Goal: Task Accomplishment & Management: Manage account settings

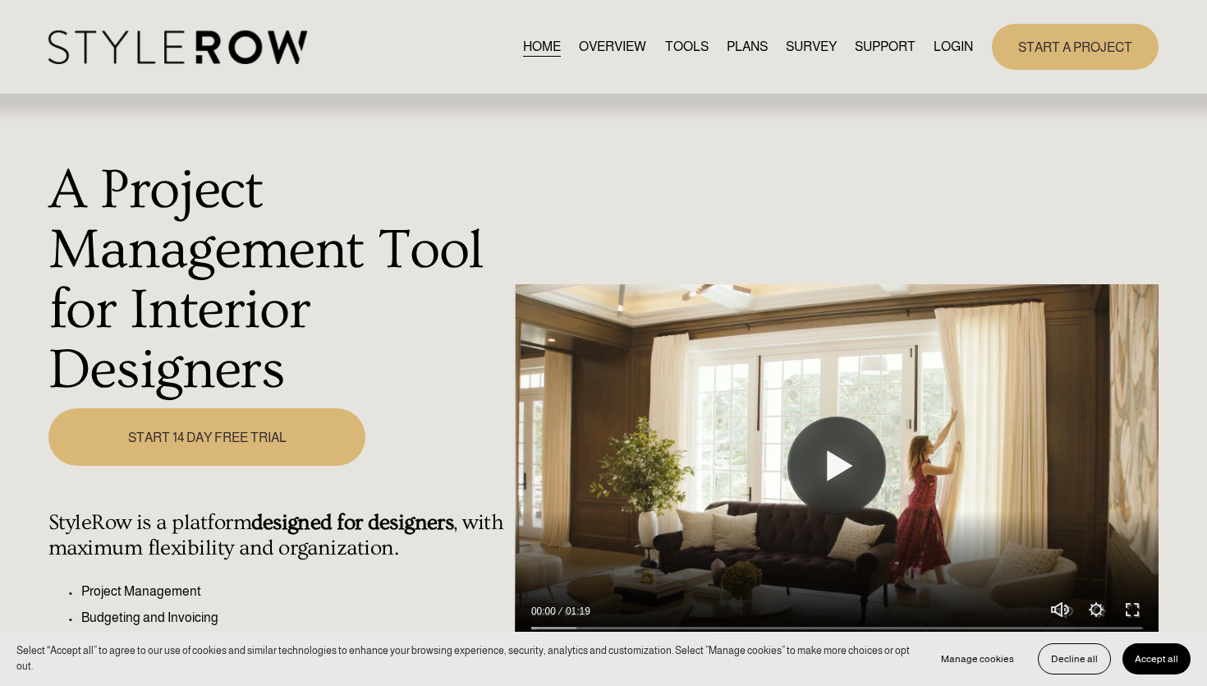
click at [959, 48] on link "LOGIN" at bounding box center [953, 46] width 39 height 22
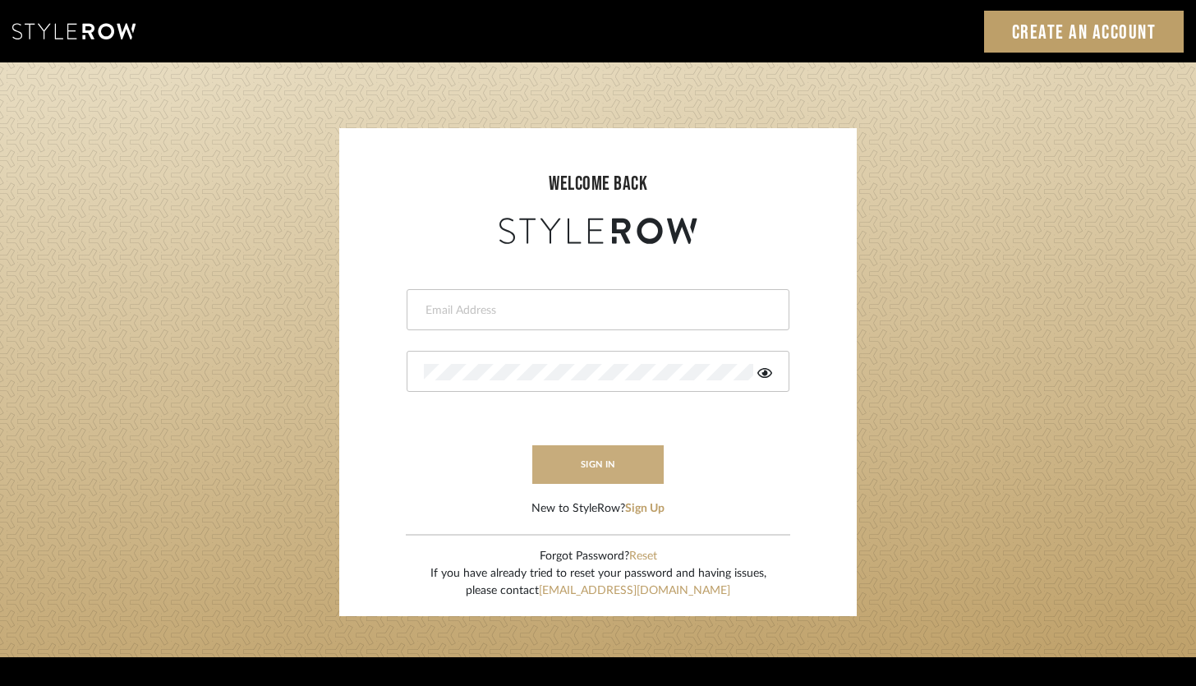
type input "brandon.hooddesigns@gmail.com"
click at [600, 459] on button "sign in" at bounding box center [597, 464] width 131 height 39
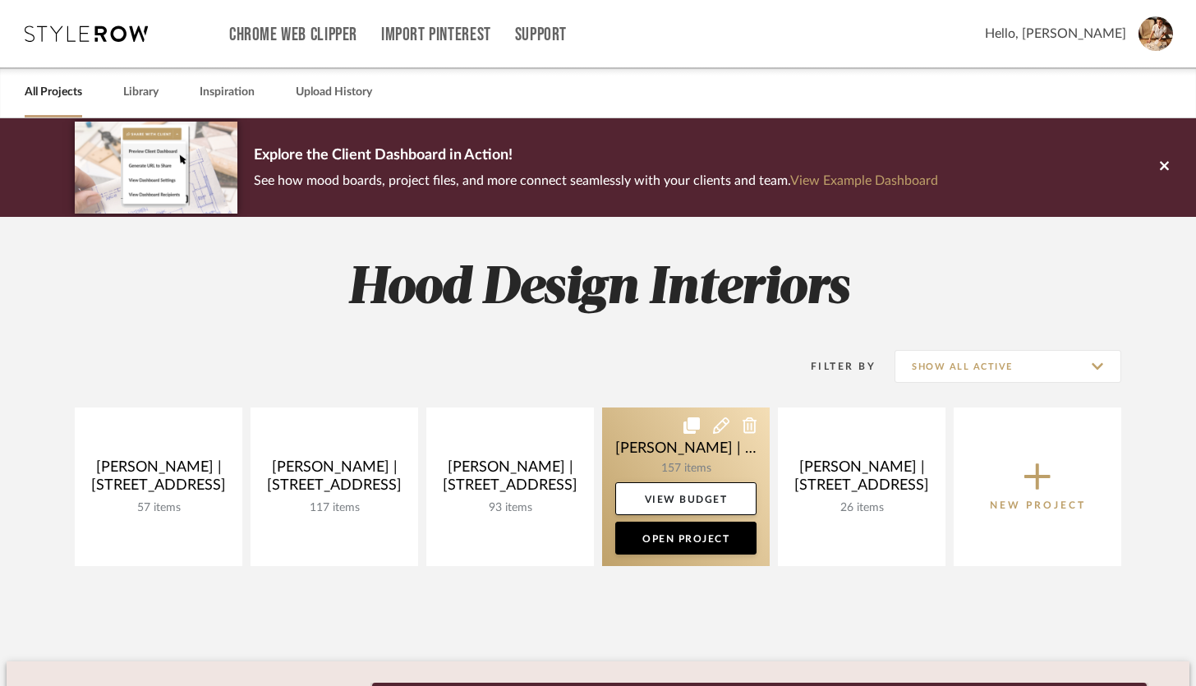
click at [685, 453] on link at bounding box center [686, 486] width 168 height 159
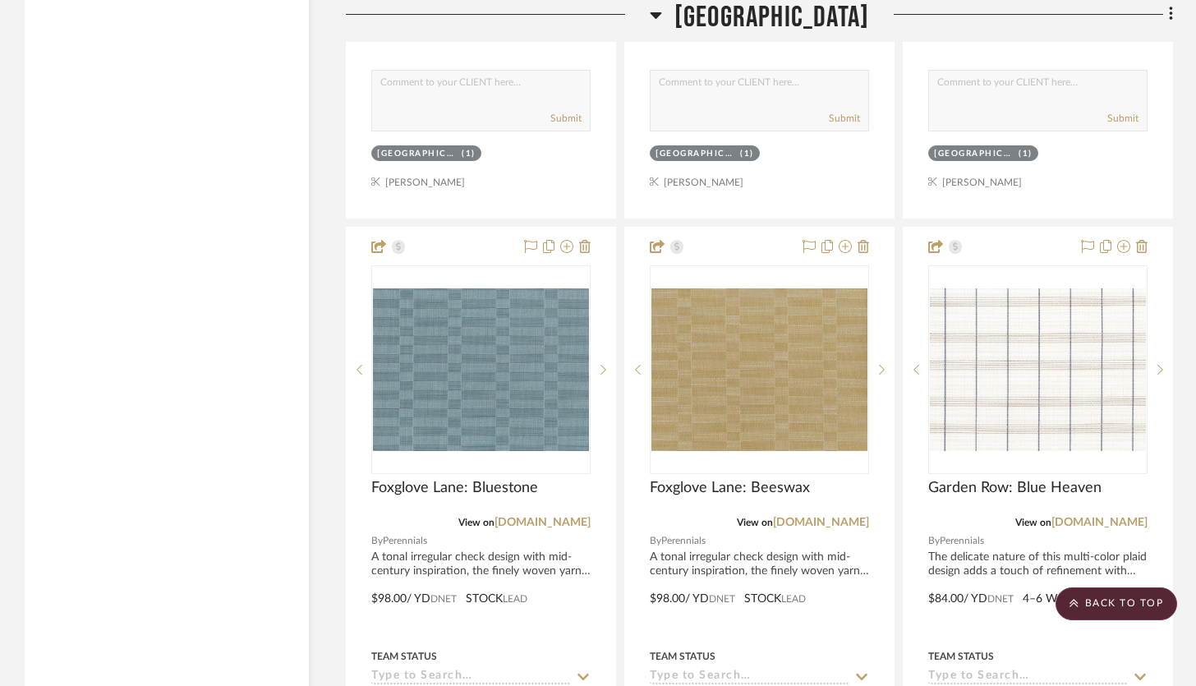
scroll to position [31673, 0]
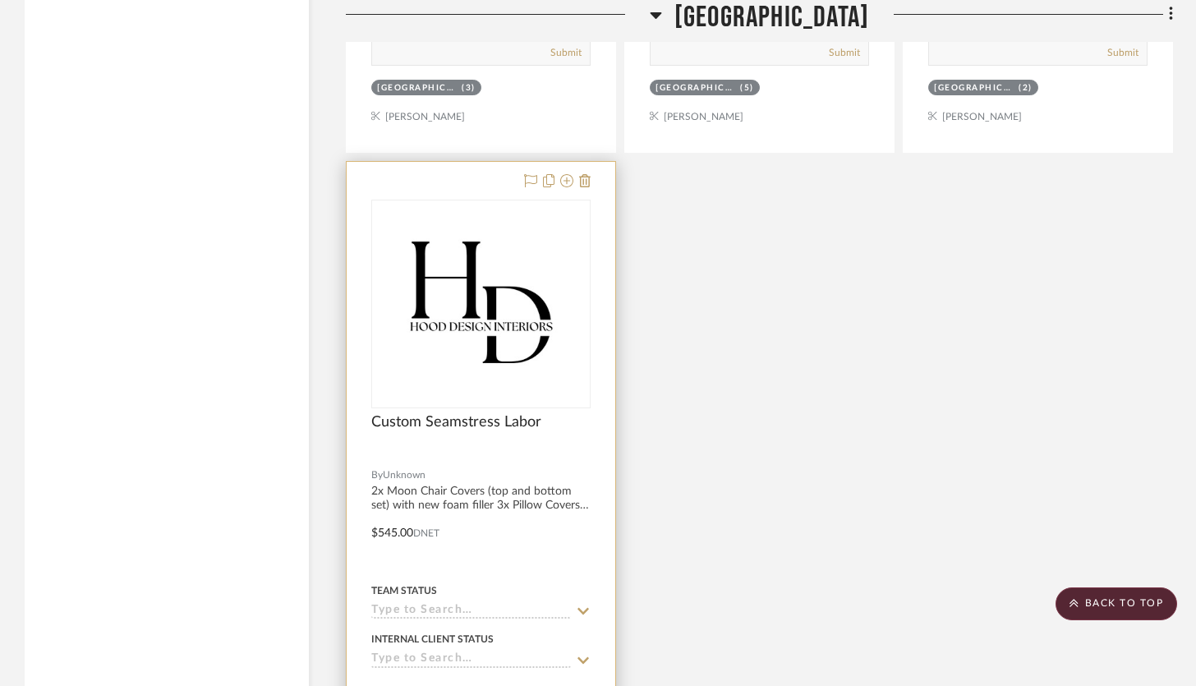
click at [578, 413] on div "Custom Seamstress Labor" at bounding box center [480, 431] width 219 height 36
click at [596, 413] on div at bounding box center [481, 521] width 269 height 719
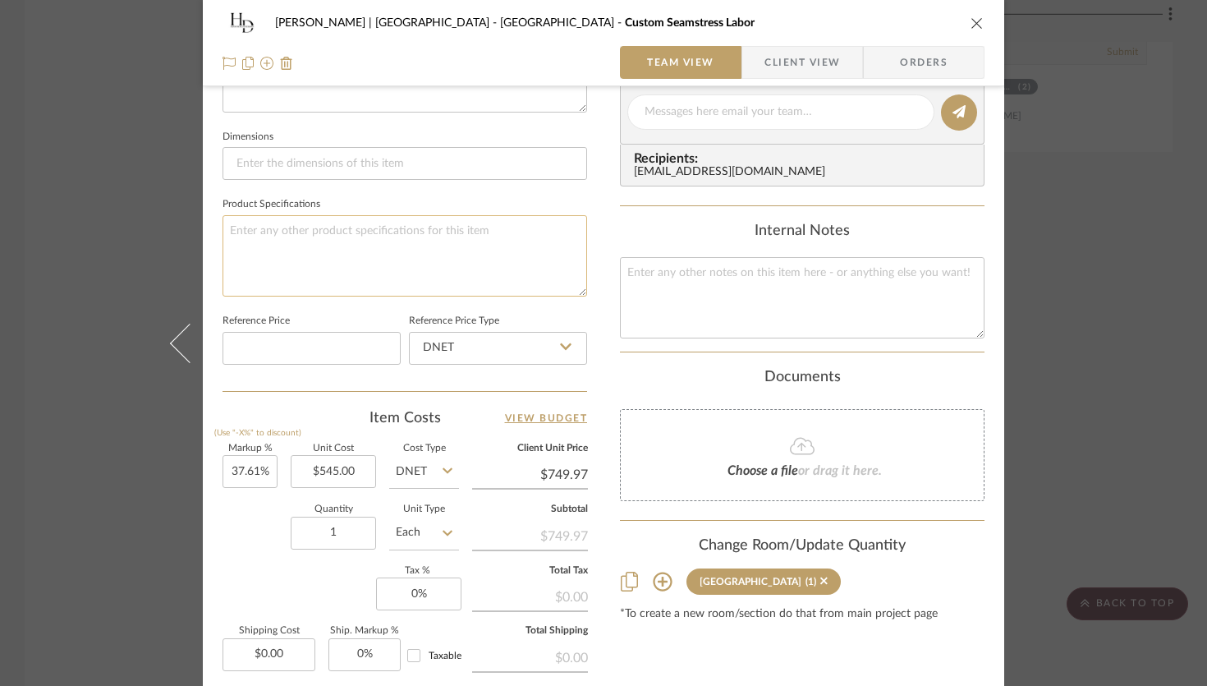
scroll to position [673, 0]
click at [358, 465] on input "545.00" at bounding box center [333, 469] width 85 height 33
type input "$625.00"
type input "$860.06"
click at [264, 467] on input "37.61" at bounding box center [250, 469] width 55 height 33
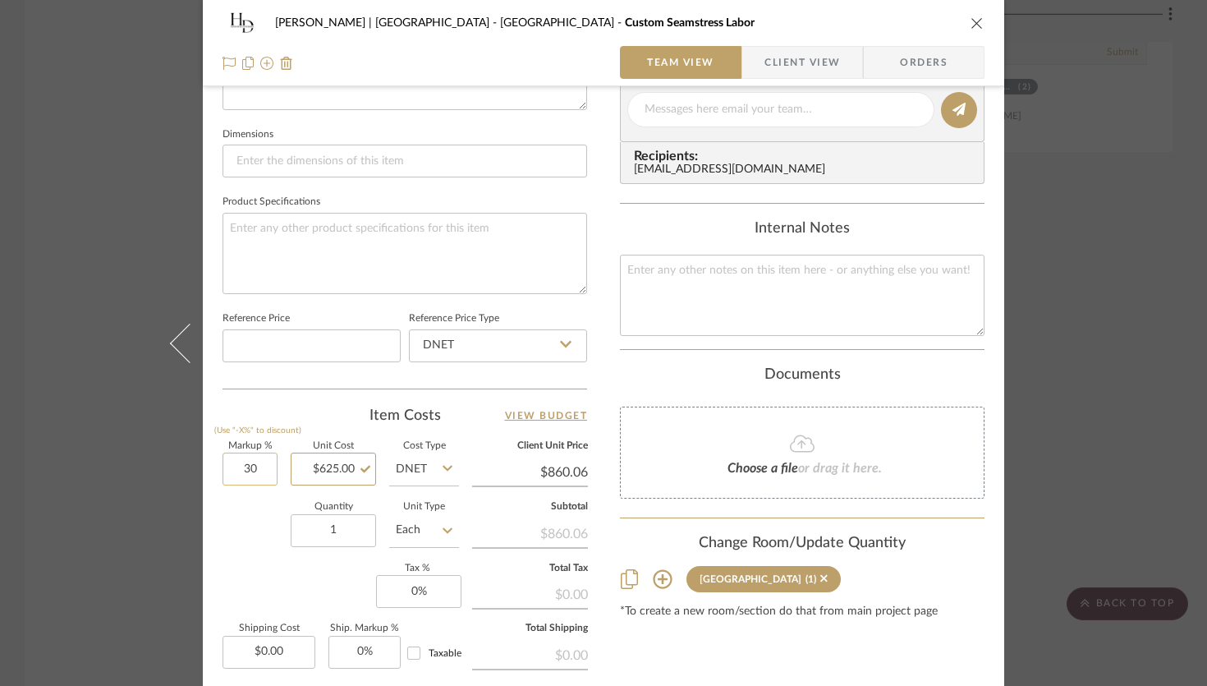
type input "30%"
type input "625.00"
type input "$812.50"
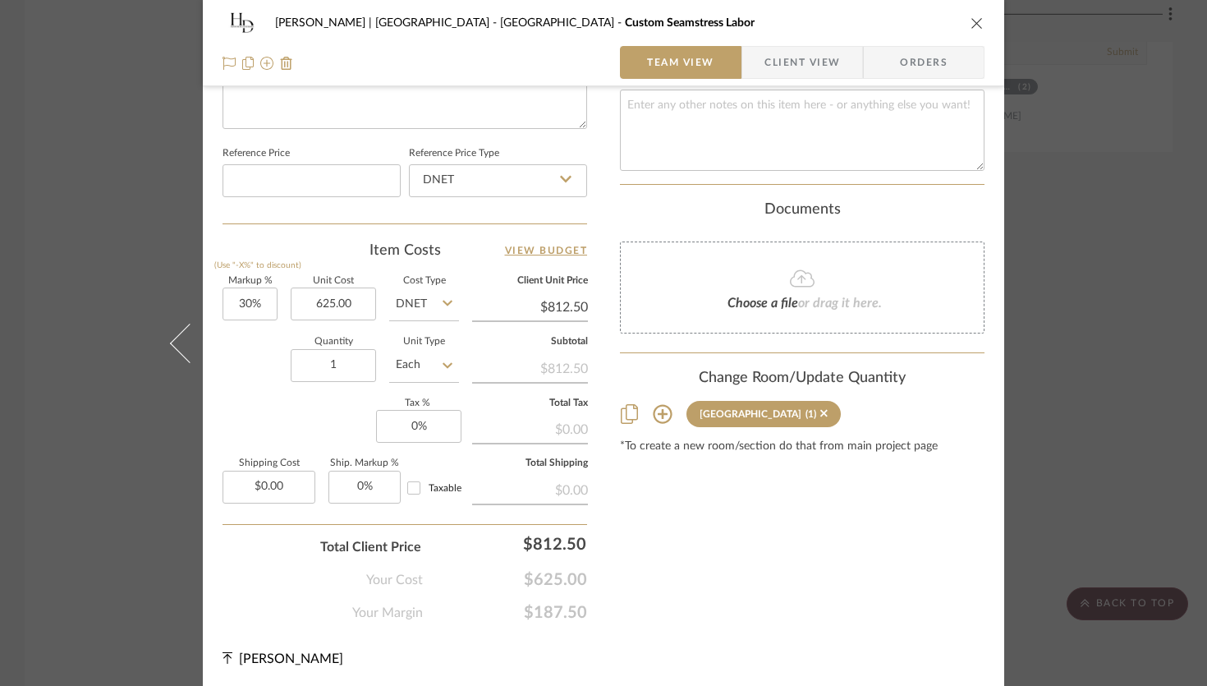
type input "$625.00"
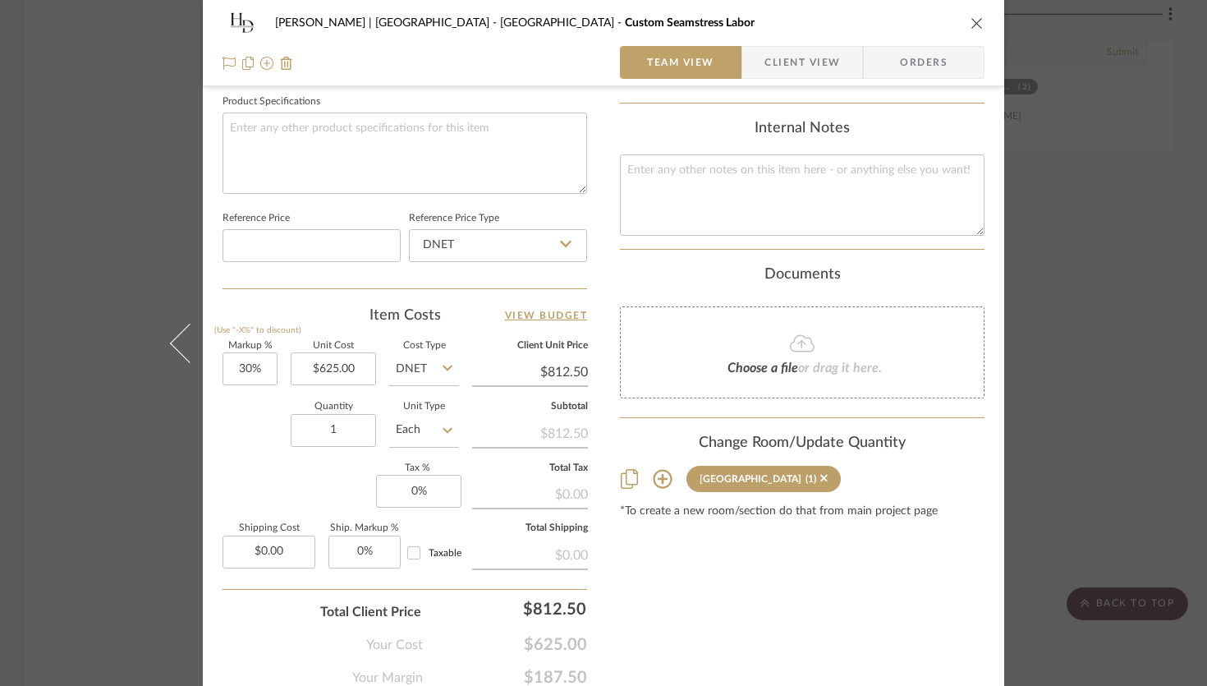
scroll to position [769, 0]
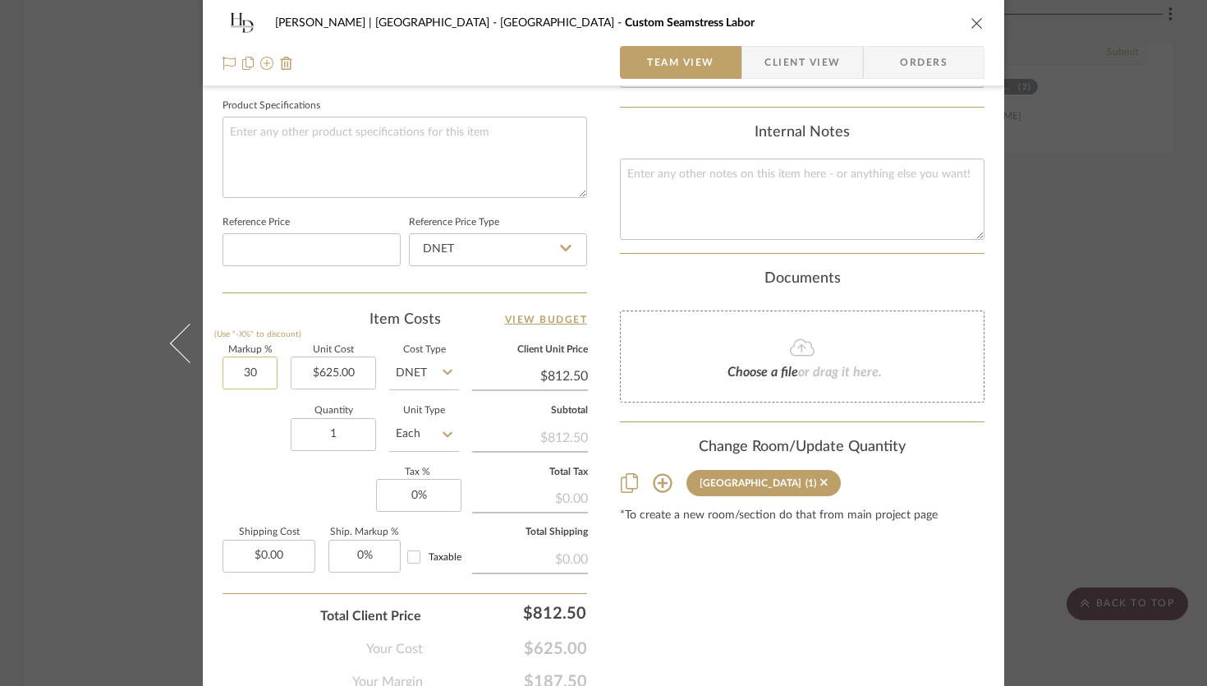
click at [246, 384] on input "30" at bounding box center [250, 372] width 55 height 33
type input "100%"
type input "625.00"
type input "$1,250.00"
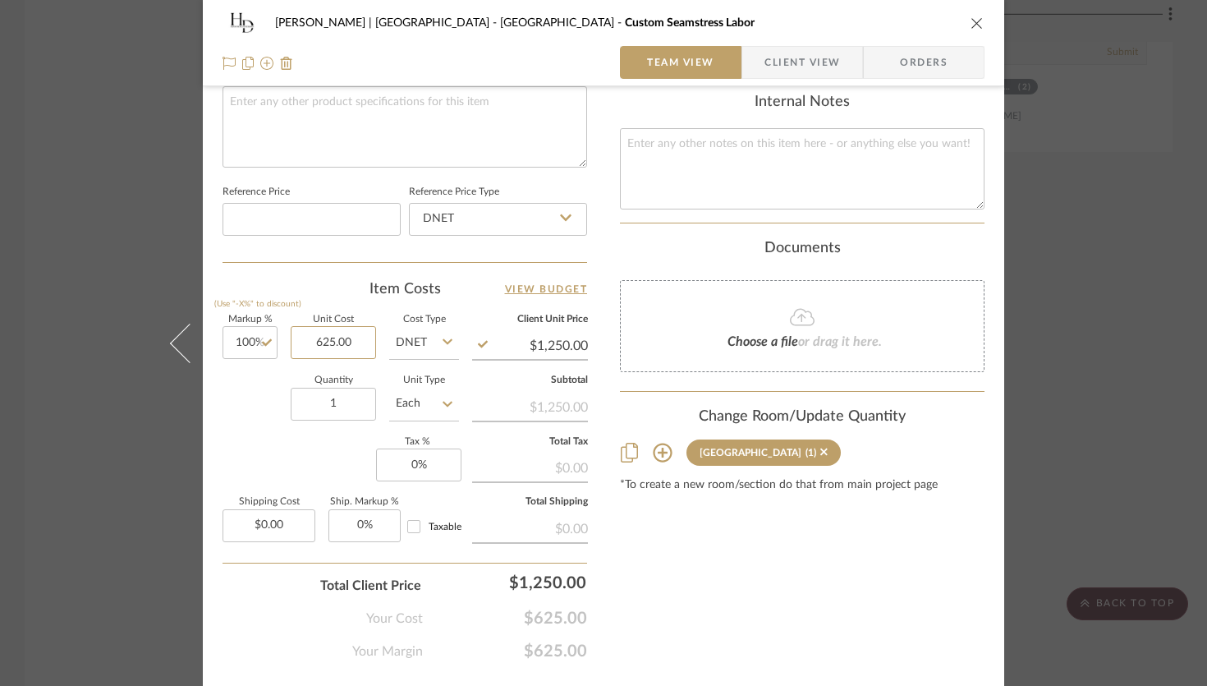
scroll to position [798, 0]
type input "100"
type input "$625.00"
click at [241, 348] on input "100" at bounding box center [250, 344] width 55 height 33
type input "50%"
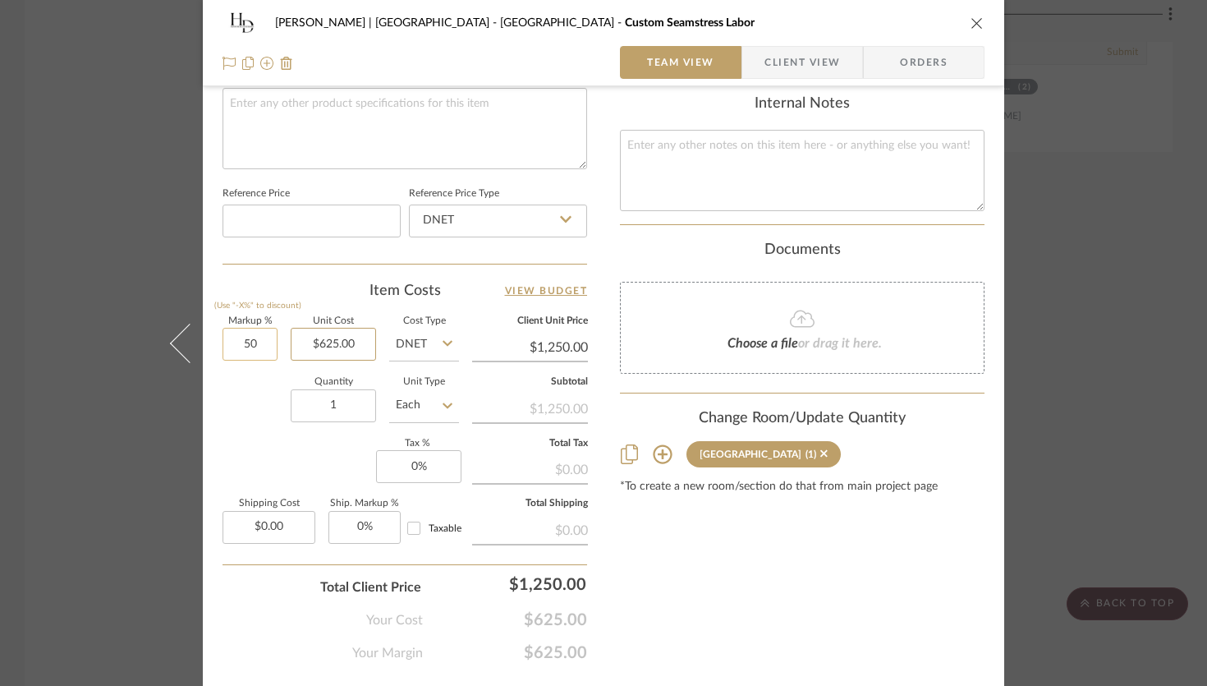
type input "625.00"
type input "$937.50"
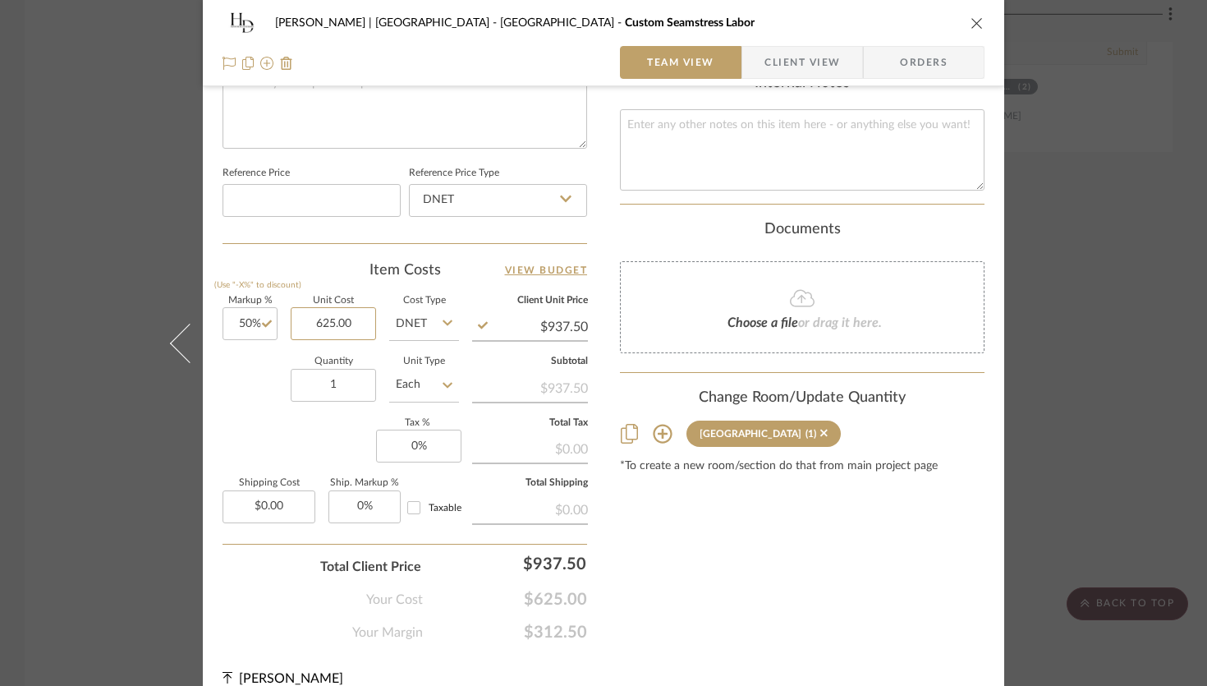
scroll to position [838, 0]
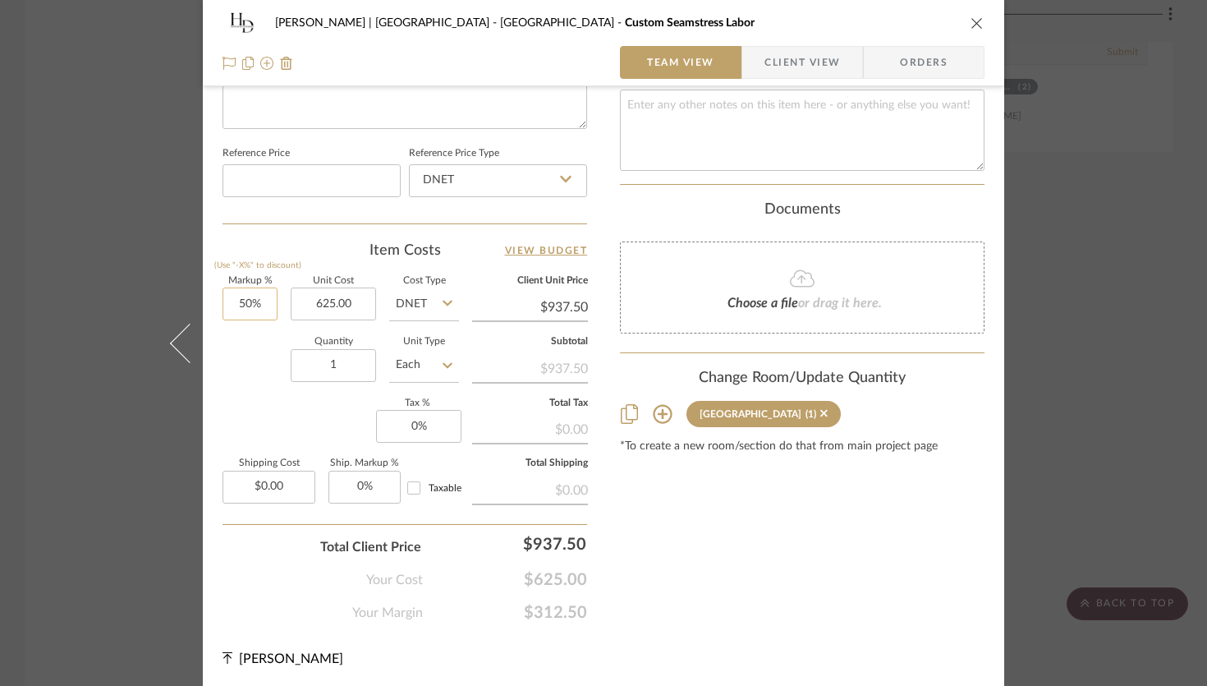
type input "50"
type input "$625.00"
click at [246, 304] on input "50" at bounding box center [250, 303] width 55 height 33
type input "40%"
type input "625.00"
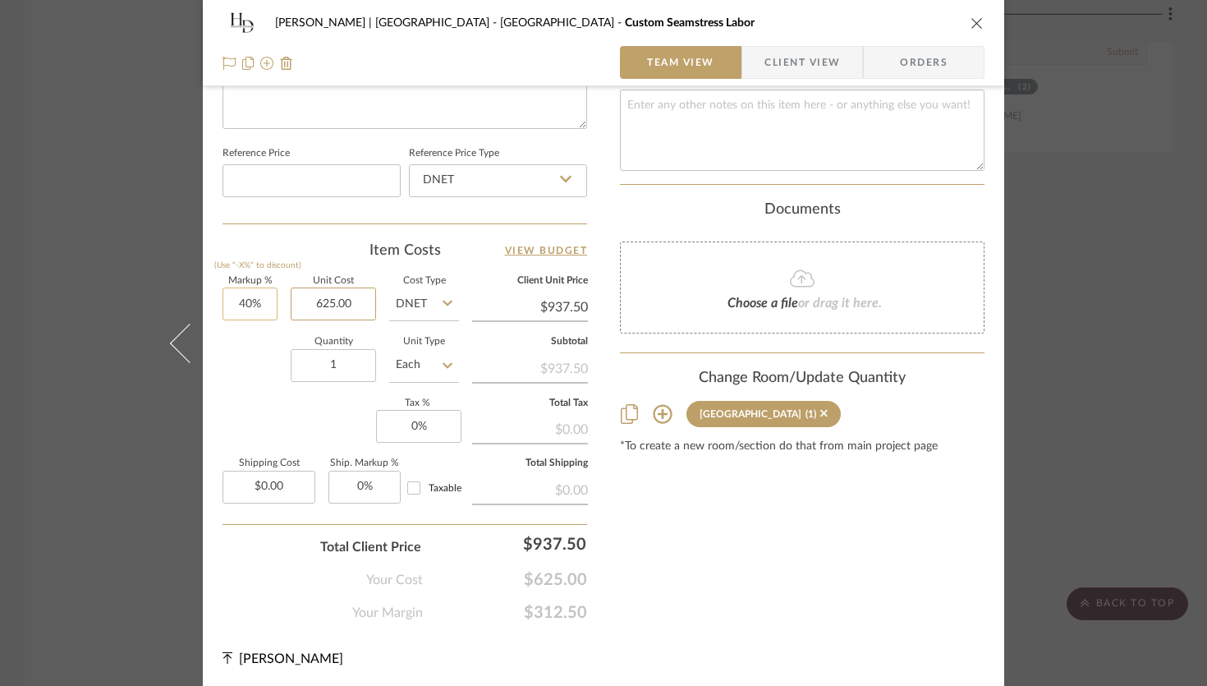
type input "$875.00"
type input "$625.00"
click at [1078, 433] on div "[PERSON_NAME] | 1709 Read Ave Reno Mountain House Custom Seamstress Labor Team …" at bounding box center [603, 343] width 1207 height 686
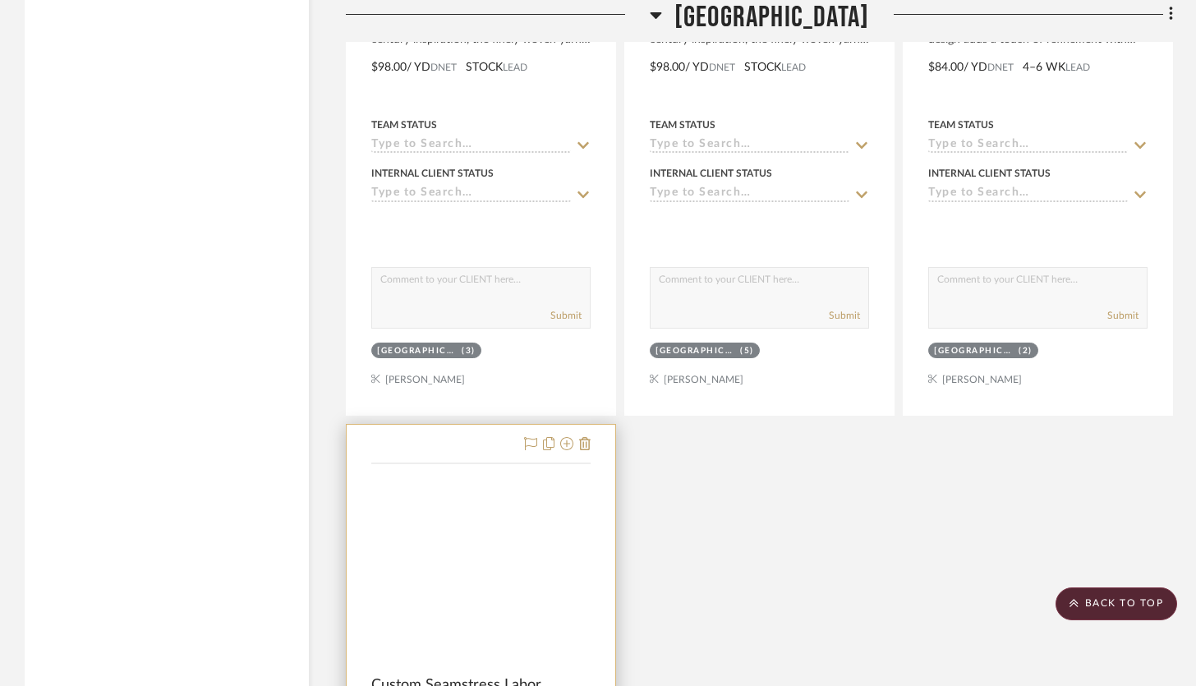
scroll to position [31421, 0]
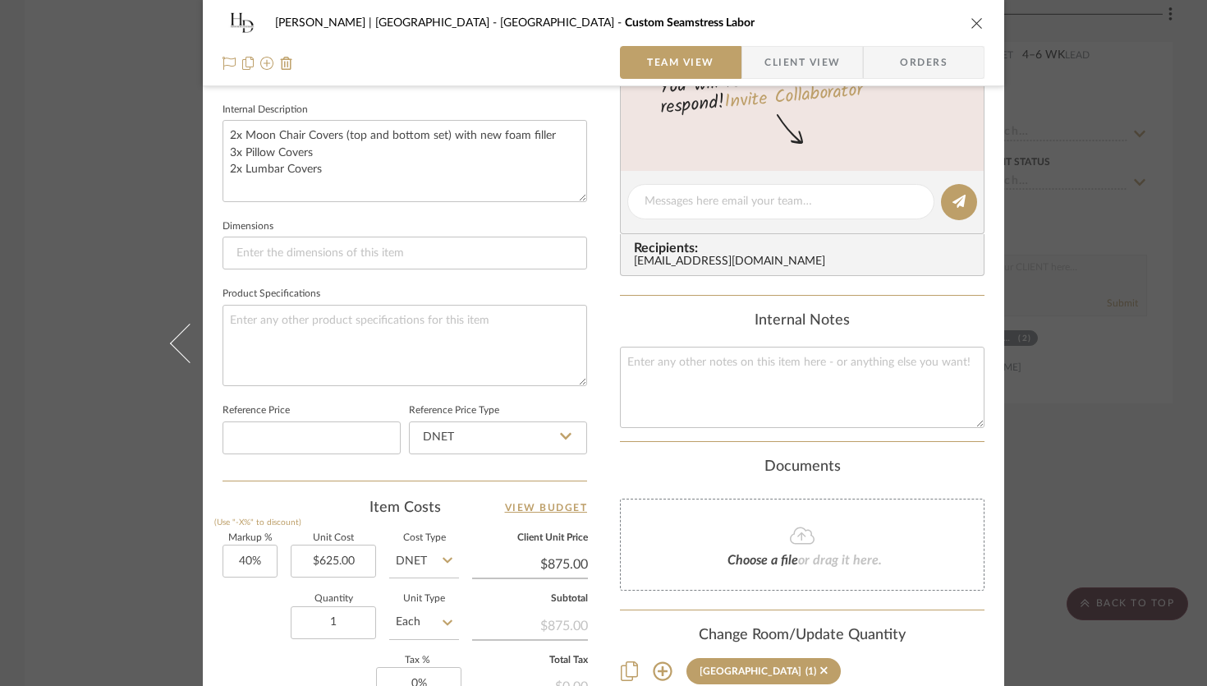
scroll to position [584, 0]
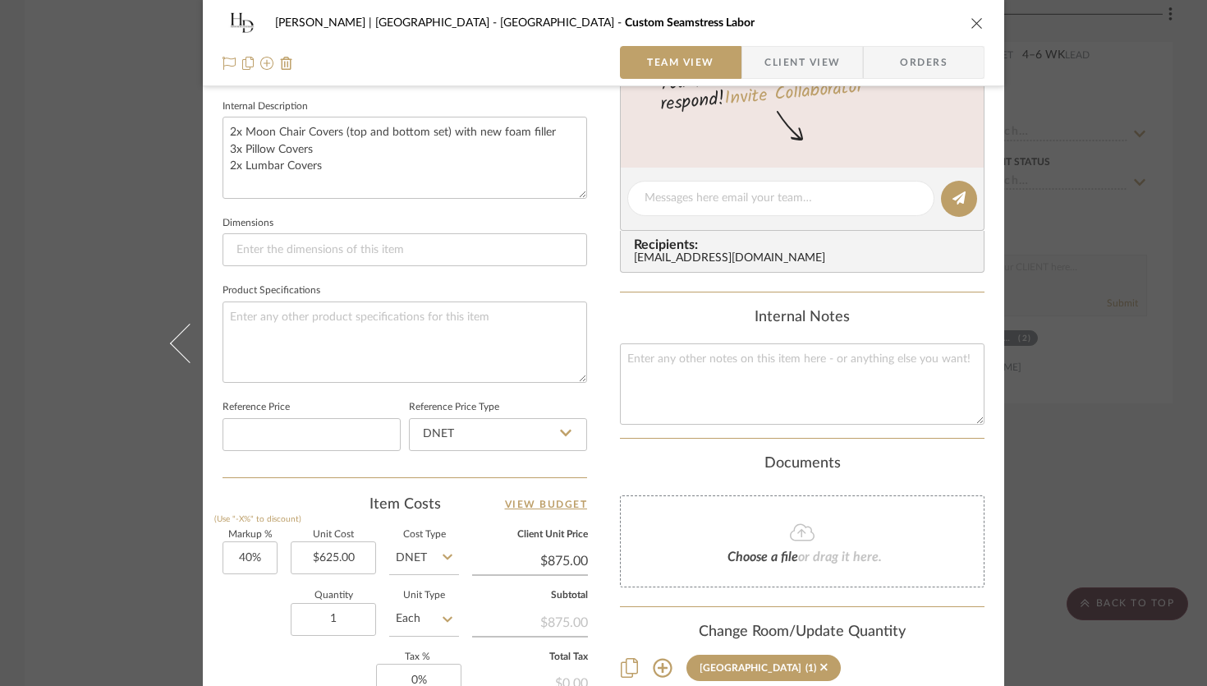
click at [975, 26] on icon "close" at bounding box center [977, 22] width 13 height 13
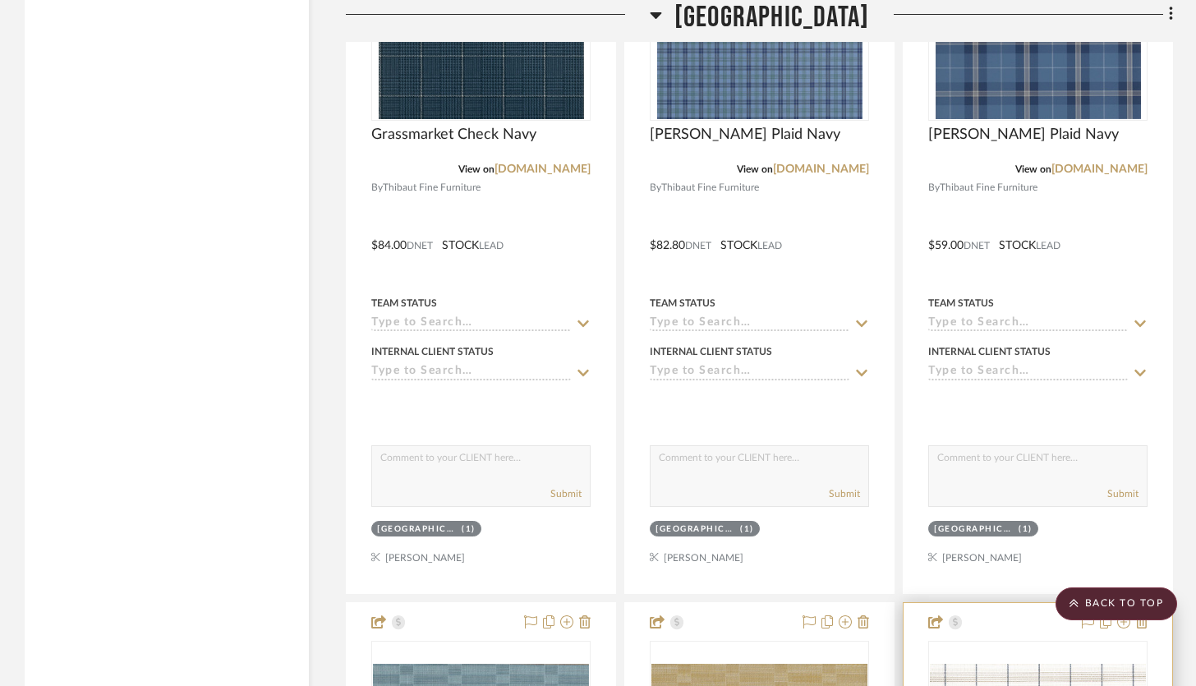
scroll to position [30136, 0]
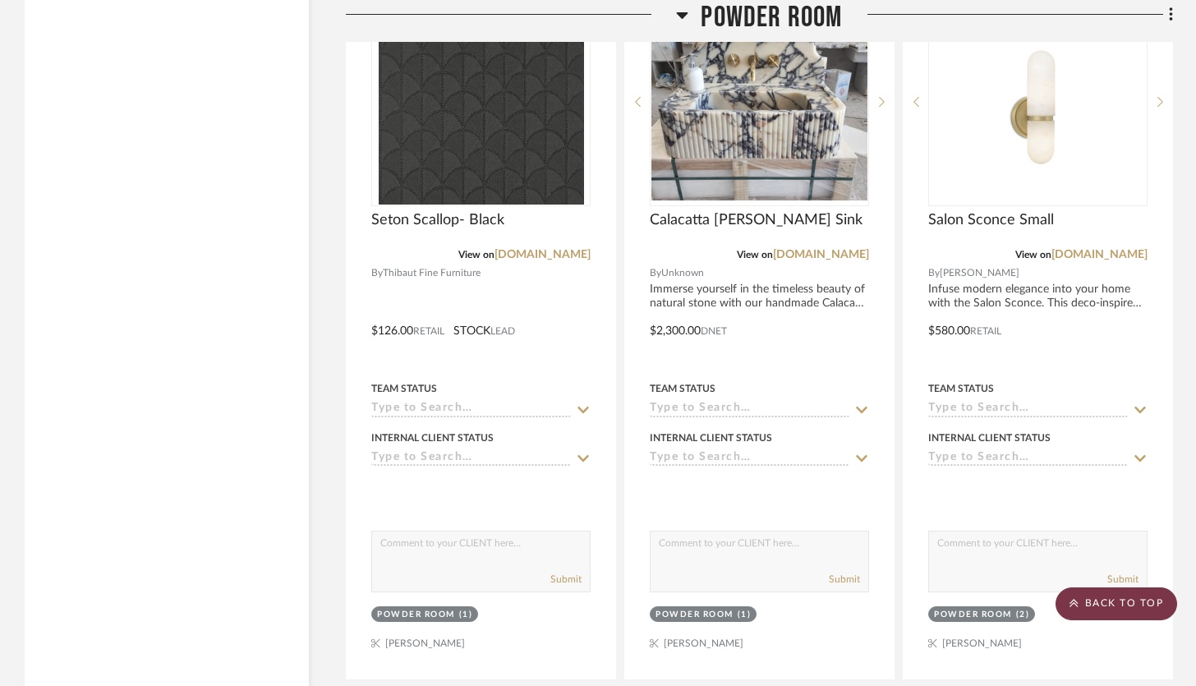
click at [1113, 599] on scroll-to-top-button "BACK TO TOP" at bounding box center [1116, 603] width 122 height 33
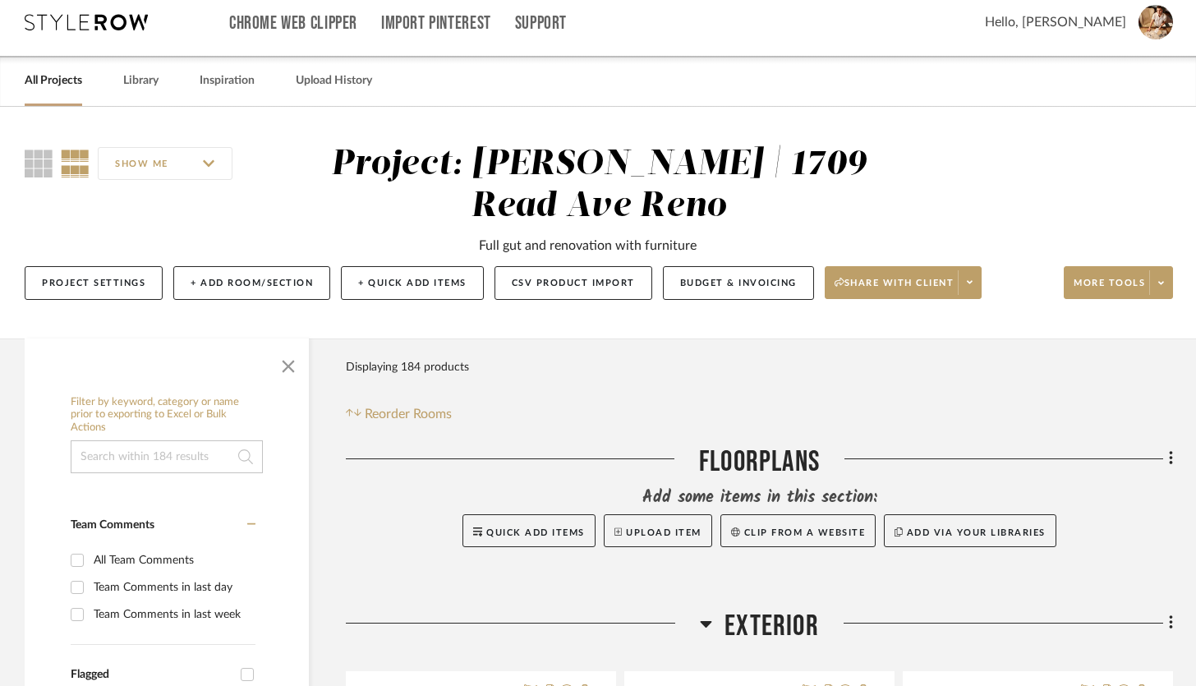
scroll to position [0, 0]
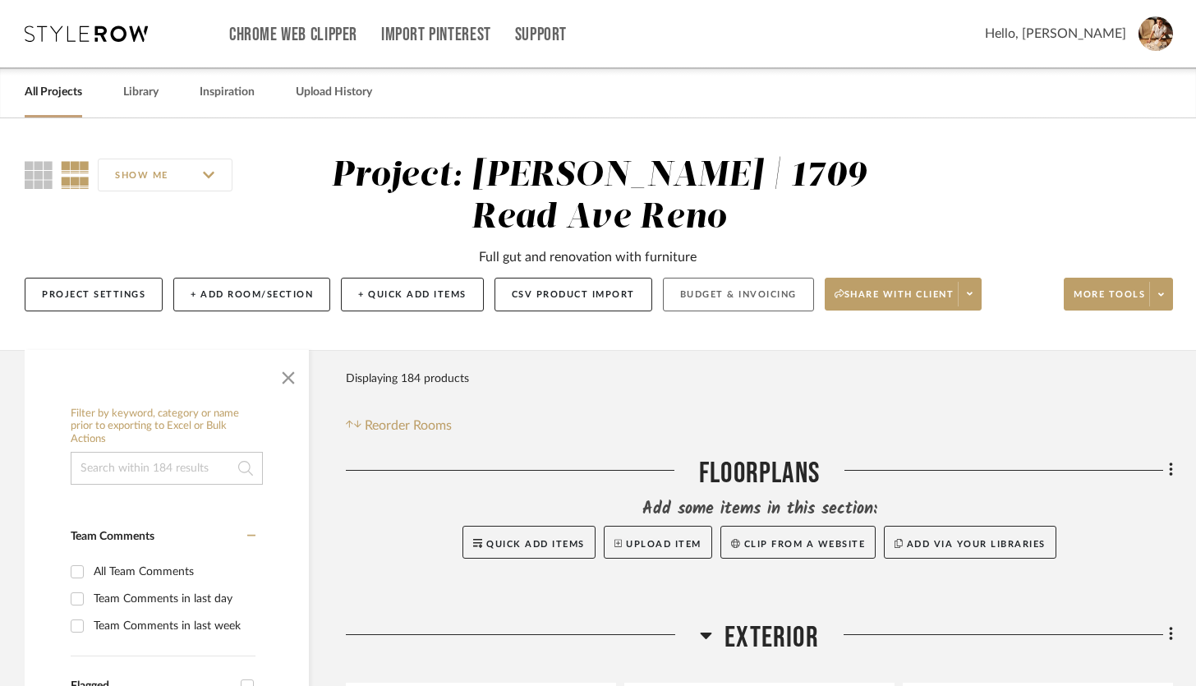
click at [744, 292] on button "Budget & Invoicing" at bounding box center [738, 295] width 151 height 34
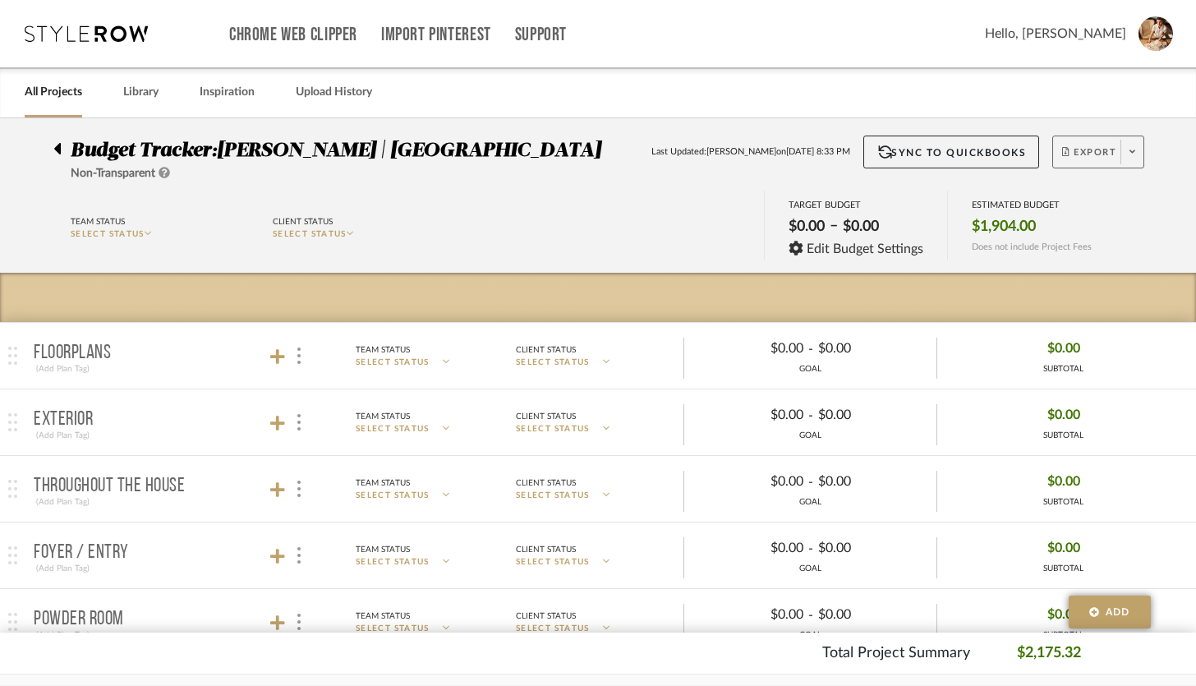
click at [1130, 153] on icon at bounding box center [1132, 151] width 6 height 3
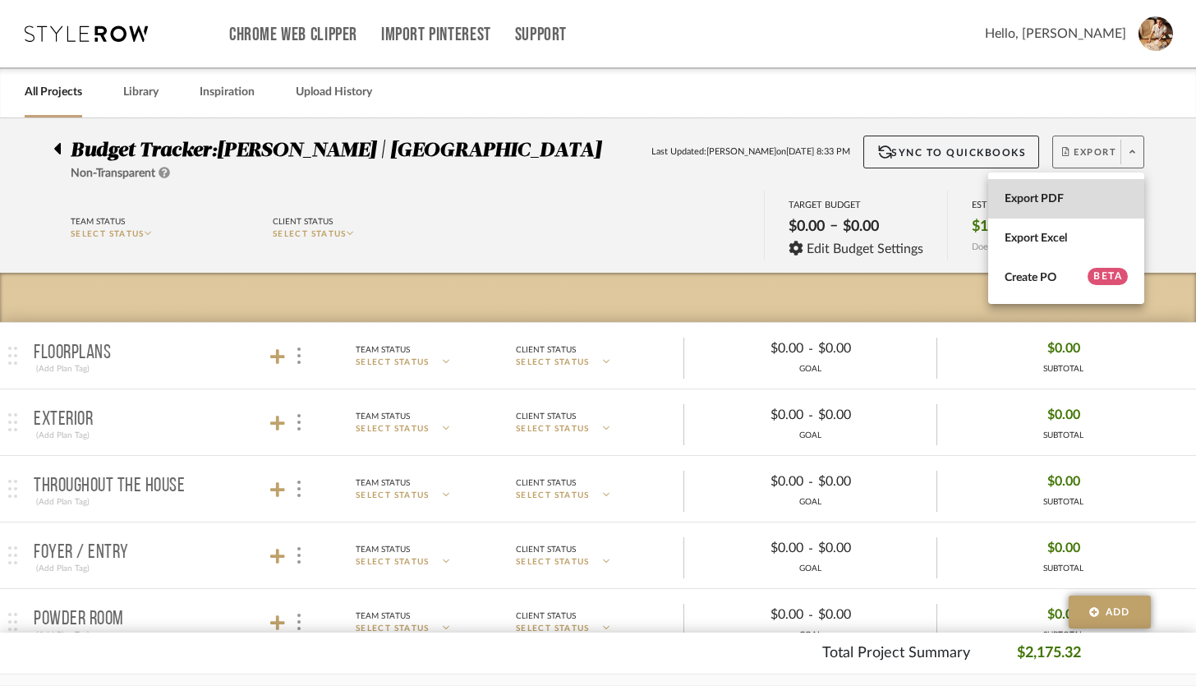
click at [1073, 192] on span "Export PDF" at bounding box center [1065, 199] width 123 height 14
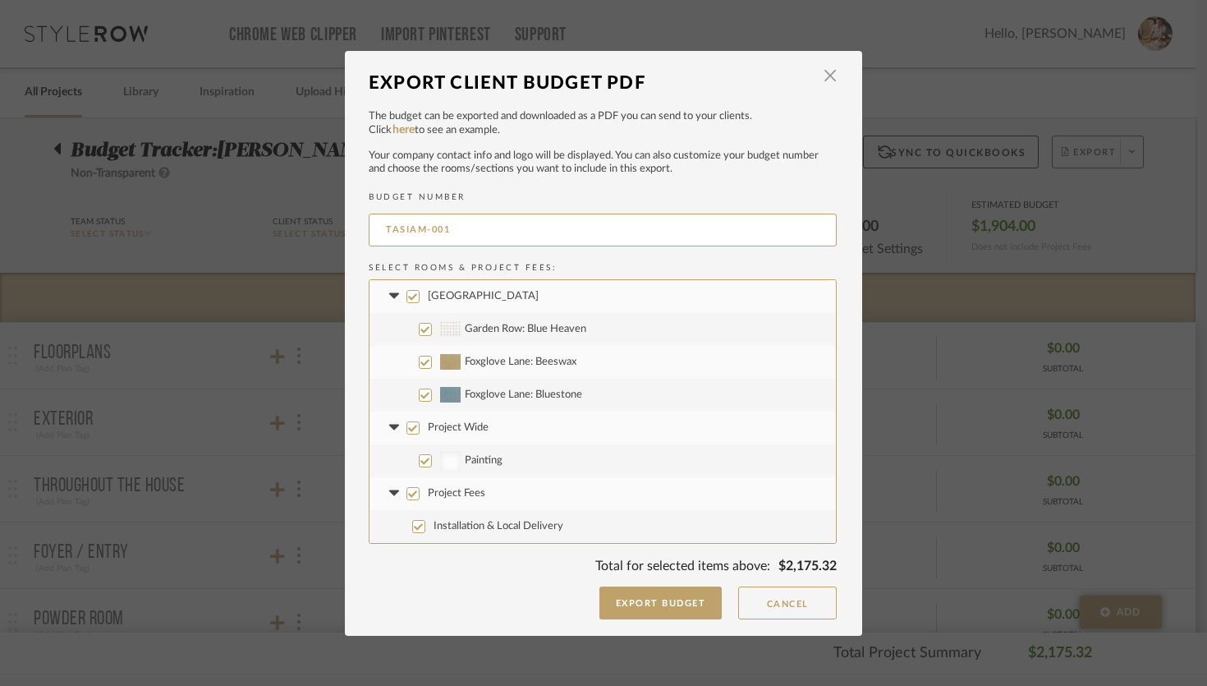
click at [408, 429] on input "Project Wide" at bounding box center [413, 427] width 13 height 13
checkbox input "false"
click at [408, 488] on input "Project Fees" at bounding box center [413, 493] width 13 height 13
checkbox input "false"
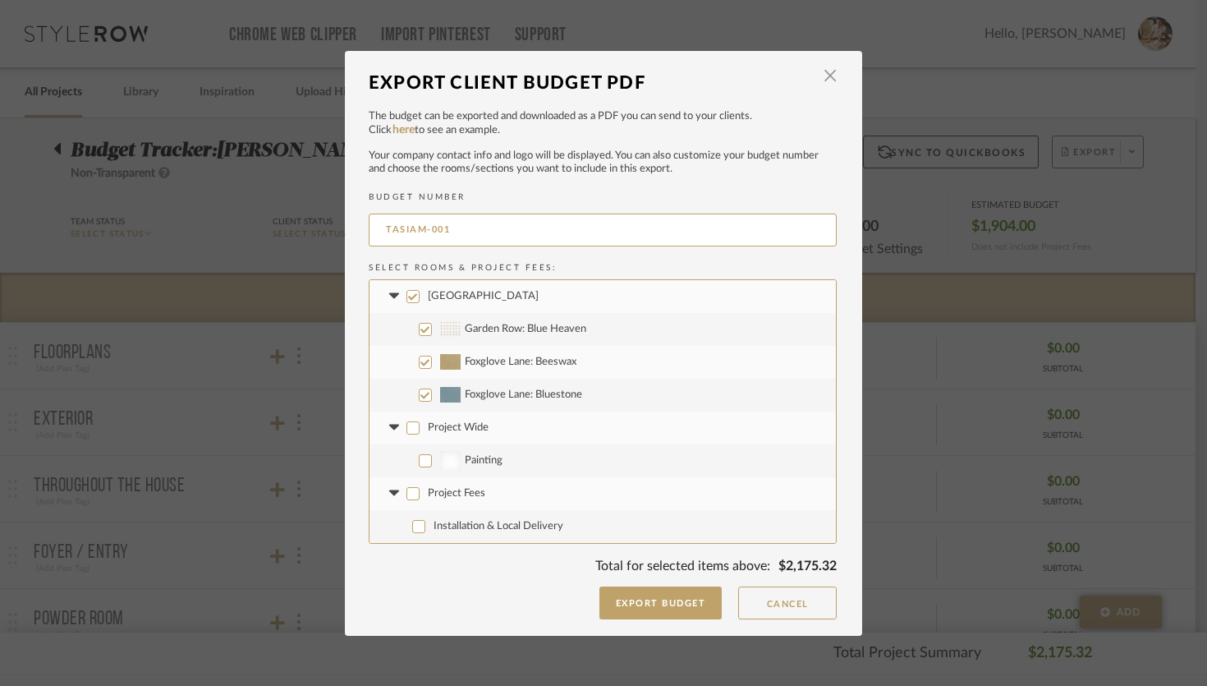
checkbox input "false"
click at [681, 609] on button "Export Budget" at bounding box center [661, 602] width 123 height 33
